Goal: Information Seeking & Learning: Learn about a topic

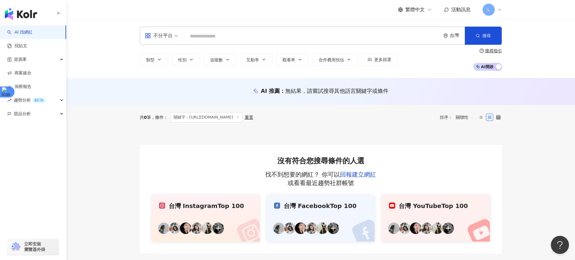
type input "**********"
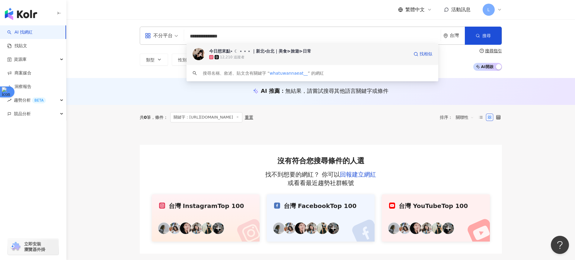
click at [251, 48] on div "今日想來點⋆ ☾ ⋆ ⋆ ⋆ ｜新北⦁台北｜美食⊳旅遊⊳日常" at bounding box center [260, 51] width 102 height 6
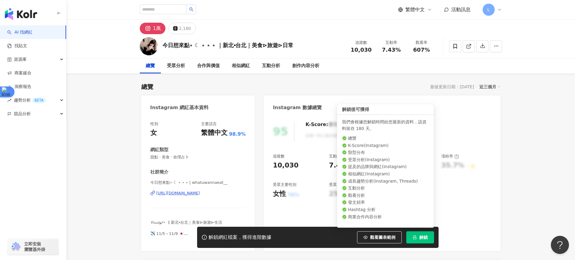
click at [425, 233] on button "解鎖" at bounding box center [420, 237] width 28 height 12
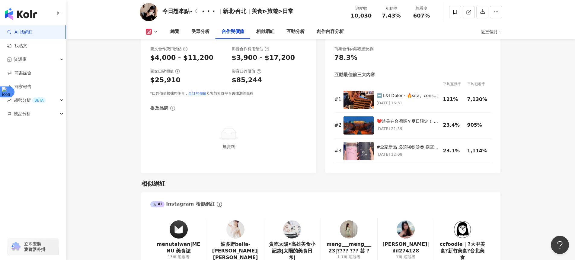
scroll to position [856, 0]
